Goal: Task Accomplishment & Management: Manage account settings

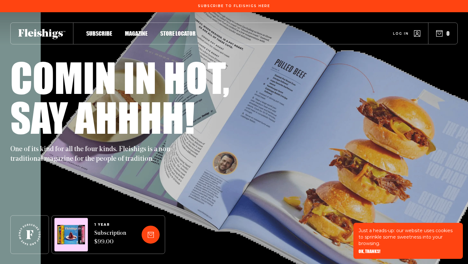
click at [404, 31] on span "Log in" at bounding box center [401, 28] width 16 height 5
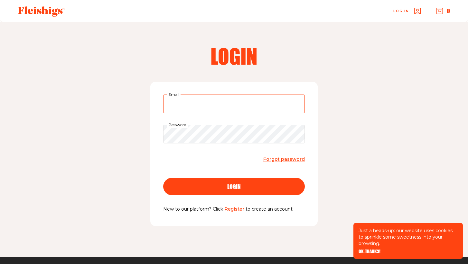
click at [192, 103] on input "Email" at bounding box center [234, 104] width 142 height 19
type input "[EMAIL_ADDRESS][DOMAIN_NAME]"
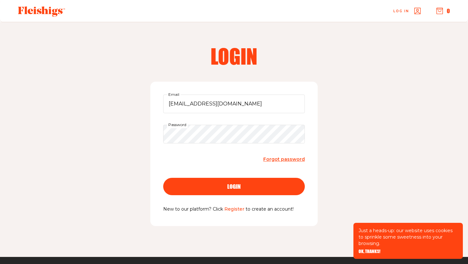
click at [212, 180] on button "login" at bounding box center [234, 186] width 142 height 17
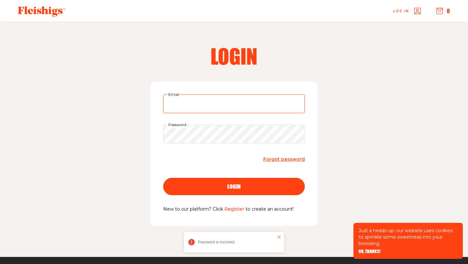
click at [208, 102] on input "Email" at bounding box center [234, 104] width 142 height 19
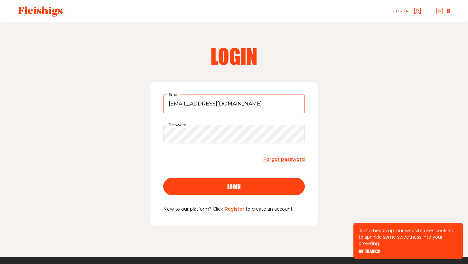
type input "[EMAIL_ADDRESS][DOMAIN_NAME]"
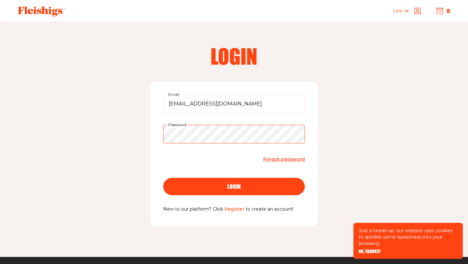
click at [163, 178] on button "login" at bounding box center [234, 186] width 142 height 17
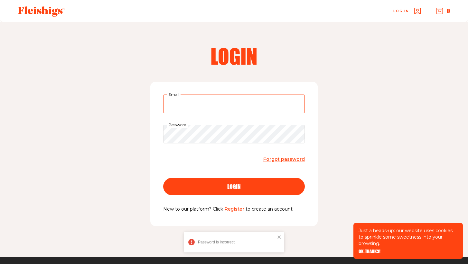
click at [190, 102] on input "Email" at bounding box center [234, 104] width 142 height 19
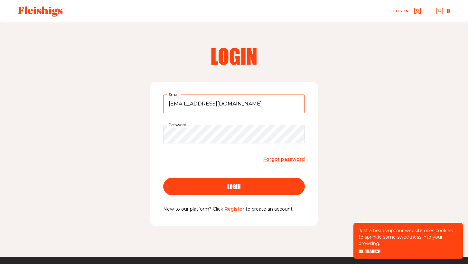
type input "[EMAIL_ADDRESS][DOMAIN_NAME]"
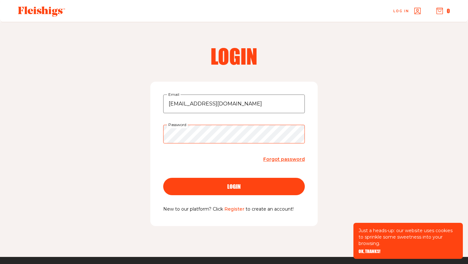
click at [163, 178] on button "login" at bounding box center [234, 186] width 142 height 17
